Goal: Task Accomplishment & Management: Manage account settings

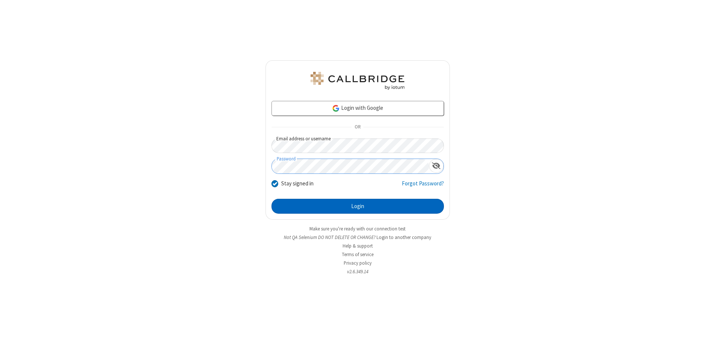
click at [358, 206] on button "Login" at bounding box center [358, 206] width 172 height 15
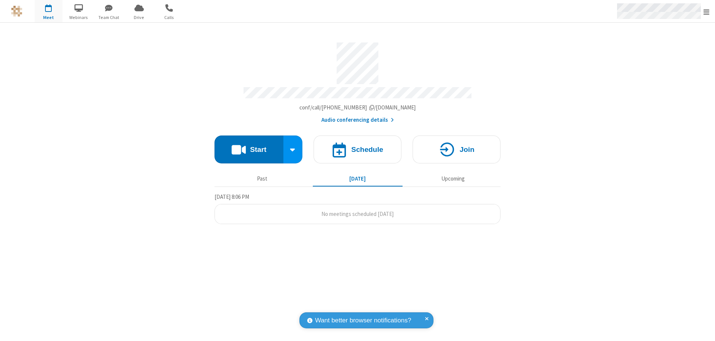
click at [707, 12] on span "Open menu" at bounding box center [707, 11] width 6 height 7
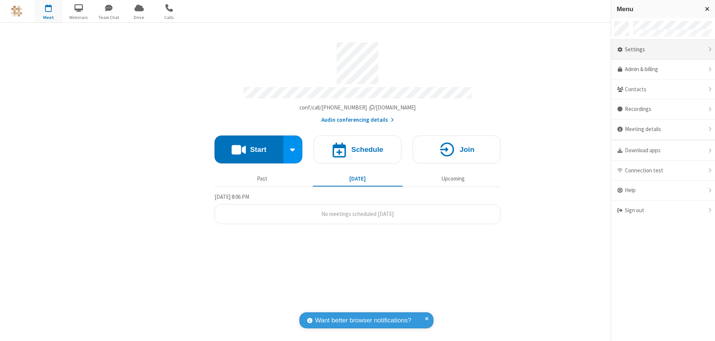
click at [663, 50] on div "Settings" at bounding box center [663, 50] width 104 height 20
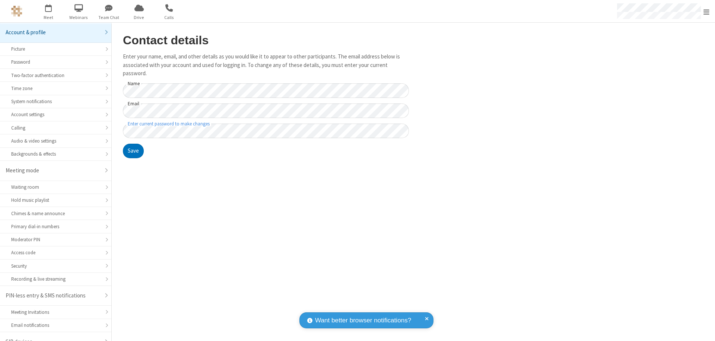
scroll to position [10, 0]
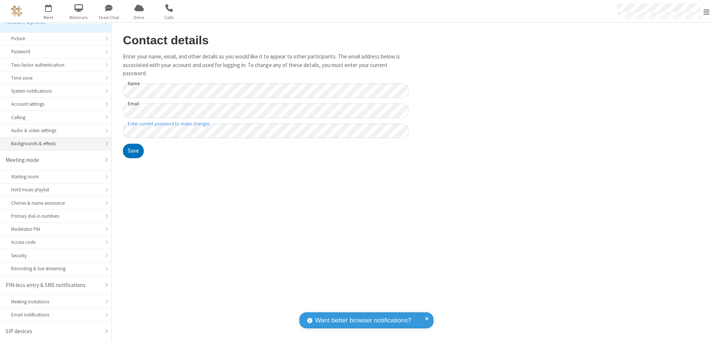
click at [53, 144] on div "Backgrounds & effects" at bounding box center [55, 143] width 89 height 7
